Goal: Entertainment & Leisure: Consume media (video, audio)

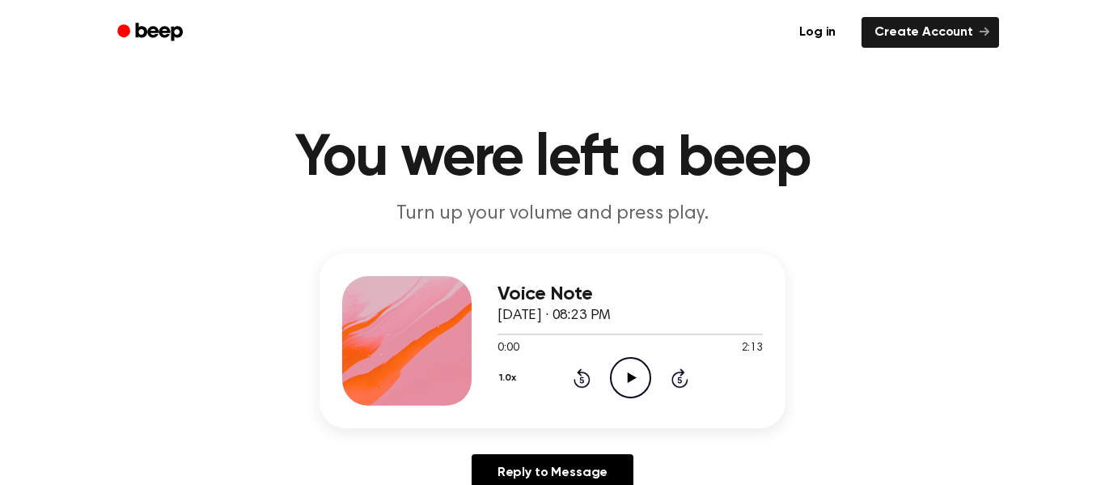
click at [654, 375] on div "1.0x Rewind 5 seconds Play Audio Skip 5 seconds" at bounding box center [630, 377] width 265 height 41
click at [656, 376] on div "1.0x Rewind 5 seconds Play Audio Skip 5 seconds" at bounding box center [630, 377] width 265 height 41
click at [640, 375] on icon "Play Audio" at bounding box center [630, 377] width 41 height 41
click at [651, 391] on div "1.0x Rewind 5 seconds Play Audio Skip 5 seconds" at bounding box center [630, 377] width 265 height 41
click at [615, 356] on div "0:00 2:04" at bounding box center [630, 348] width 265 height 17
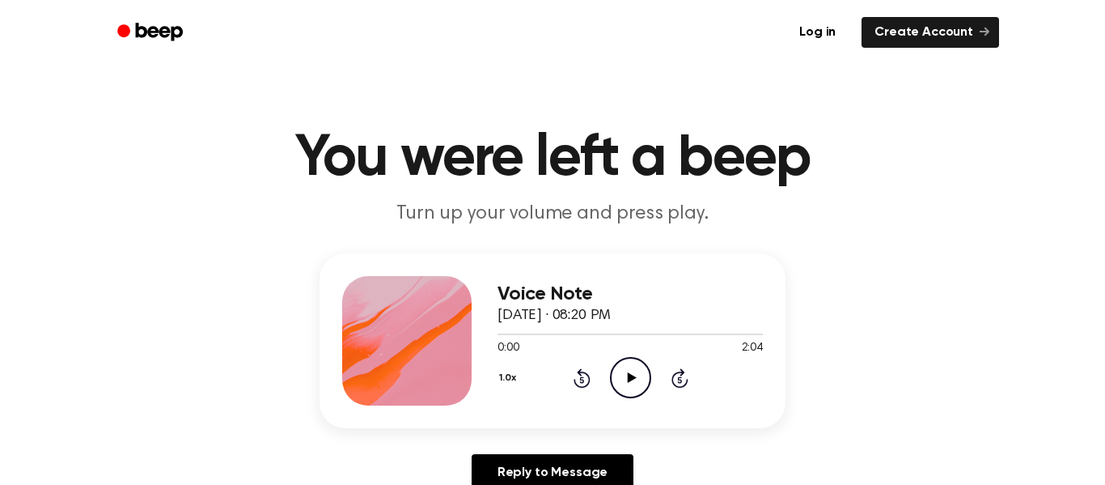
click at [629, 392] on icon "Play Audio" at bounding box center [630, 377] width 41 height 41
click at [642, 377] on icon "Play Audio" at bounding box center [630, 377] width 41 height 41
